Goal: Task Accomplishment & Management: Manage account settings

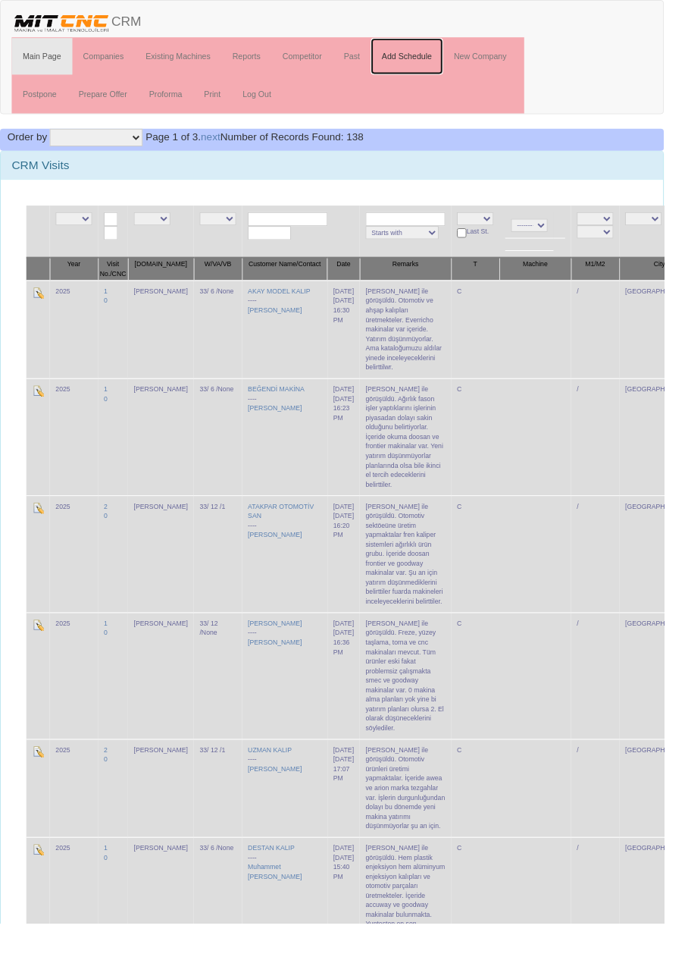
click at [439, 57] on link "Add Schedule" at bounding box center [421, 58] width 75 height 38
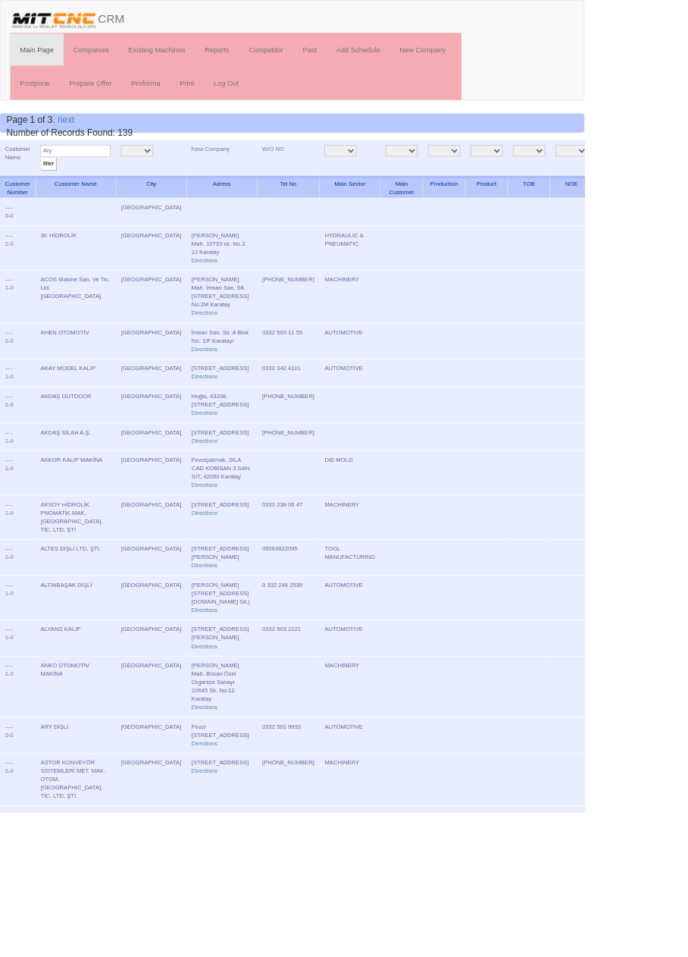
type input "Ary"
click at [48, 185] on input "filter" at bounding box center [57, 193] width 19 height 16
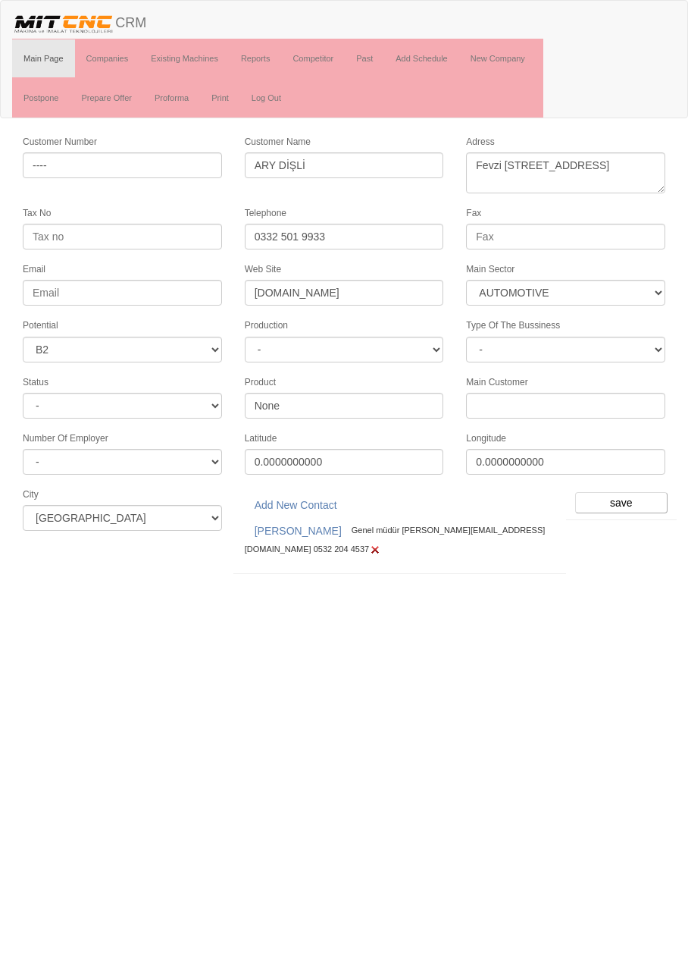
select select "370"
select select "5"
select select "370"
select select "5"
click at [617, 492] on input "save" at bounding box center [621, 502] width 92 height 21
